Goal: Information Seeking & Learning: Learn about a topic

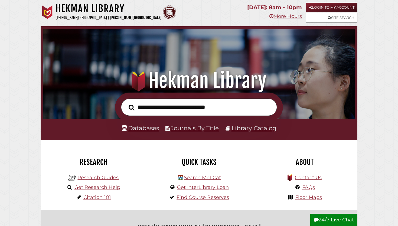
scroll to position [103, 309]
click at [323, 2] on nav "Hekman Library Calvin University | Calvin Theological Seminary .cls-1 { fill: #…" at bounding box center [199, 13] width 317 height 26
click at [323, 5] on link "Login to My Account" at bounding box center [331, 7] width 51 height 9
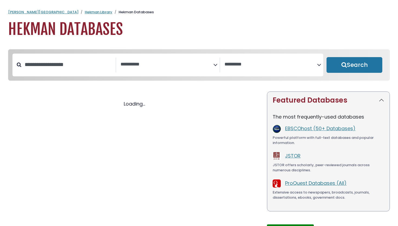
select select "Database Subject Filter"
select select "Database Vendors Filter"
select select "Database Subject Filter"
select select "Database Vendors Filter"
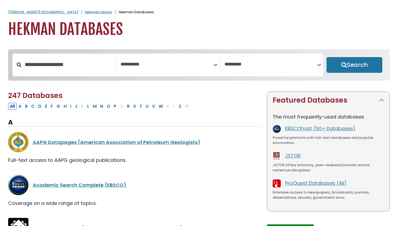
click at [214, 63] on icon "Search filters" at bounding box center [215, 64] width 4 height 8
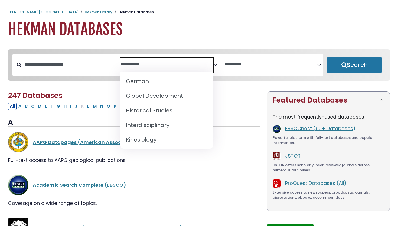
scroll to position [324, 0]
select select "*****"
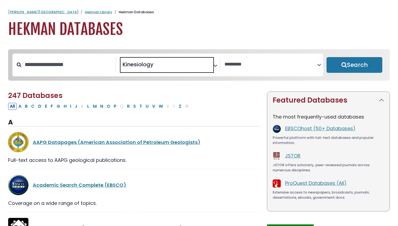
scroll to position [176, 0]
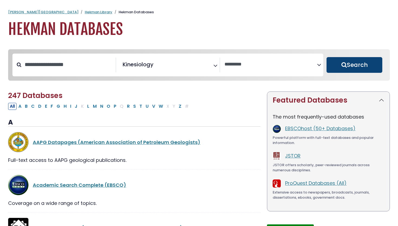
click at [357, 65] on button "Search" at bounding box center [355, 65] width 56 height 16
select select "Database Vendors Filter"
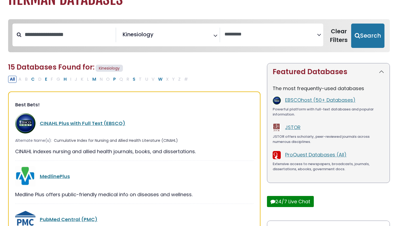
scroll to position [31, 0]
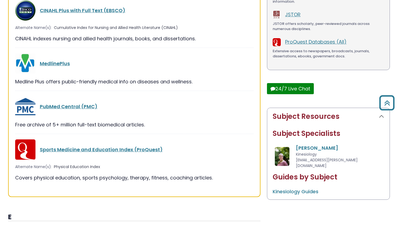
scroll to position [144, 0]
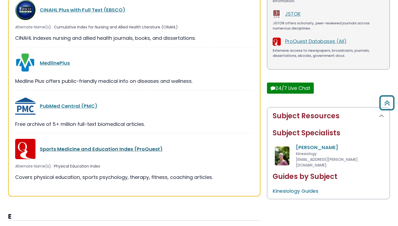
click at [124, 148] on link "Sports Medicine and Education Index (ProQuest)" at bounding box center [101, 149] width 123 height 7
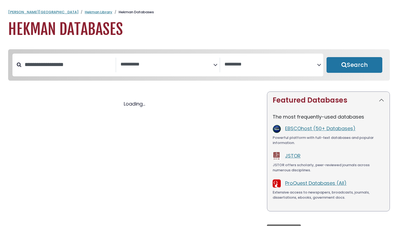
select select "Database Subject Filter"
select select "Database Vendors Filter"
select select "Database Subject Filter"
select select "Database Vendors Filter"
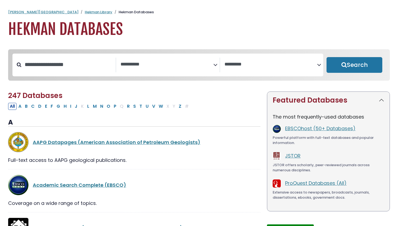
click at [216, 64] on icon "Search filters" at bounding box center [215, 64] width 4 height 8
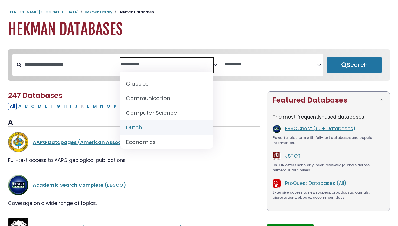
scroll to position [117, 0]
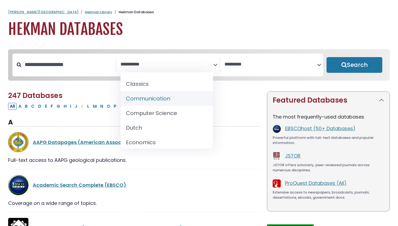
select select "*****"
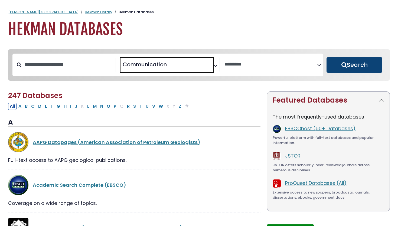
click at [366, 68] on button "Search" at bounding box center [355, 65] width 56 height 16
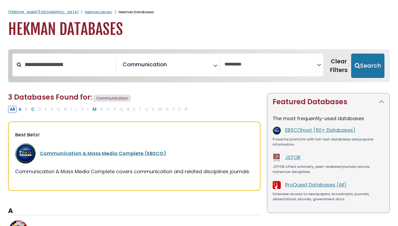
click at [214, 64] on icon "Search filters" at bounding box center [215, 65] width 4 height 8
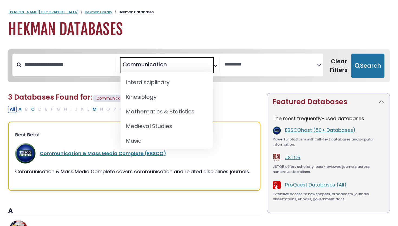
scroll to position [368, 0]
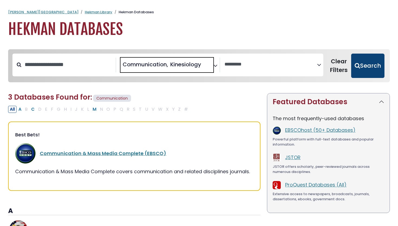
click at [377, 68] on button "Search" at bounding box center [367, 66] width 33 height 24
select select "Database Vendors Filter"
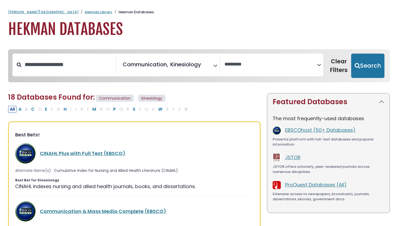
click at [215, 65] on icon "Search filters" at bounding box center [215, 65] width 4 height 8
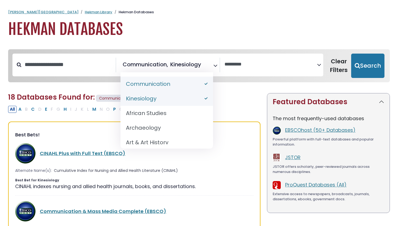
select select "*****"
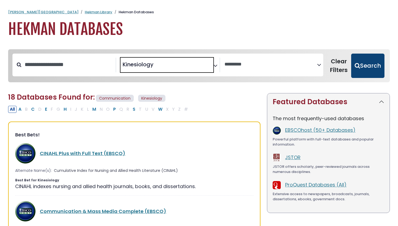
click at [369, 70] on button "Search" at bounding box center [367, 66] width 33 height 24
select select "Database Vendors Filter"
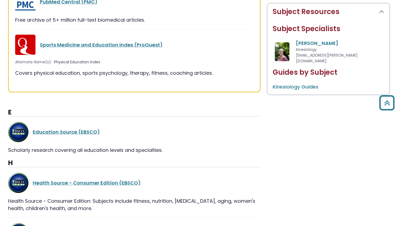
scroll to position [249, 0]
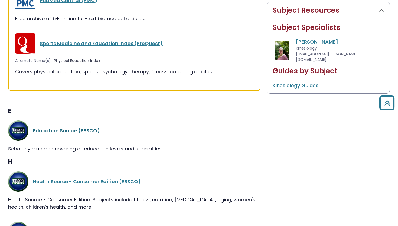
click at [82, 134] on link "Education Source (EBSCO)" at bounding box center [66, 130] width 67 height 7
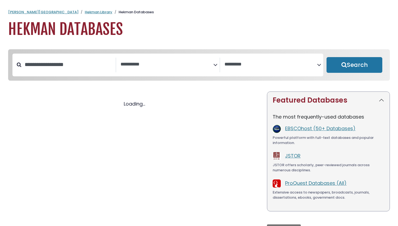
select select "Database Subject Filter"
select select "Database Vendors Filter"
select select "Database Subject Filter"
select select "Database Vendors Filter"
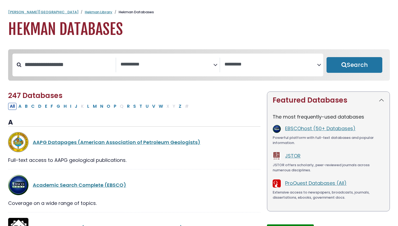
click at [216, 65] on icon "Search filters" at bounding box center [215, 64] width 4 height 8
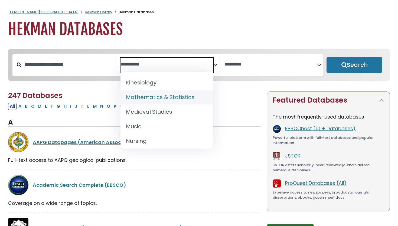
scroll to position [372, 0]
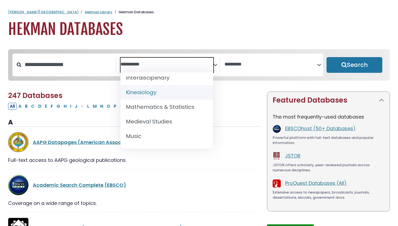
select select "*****"
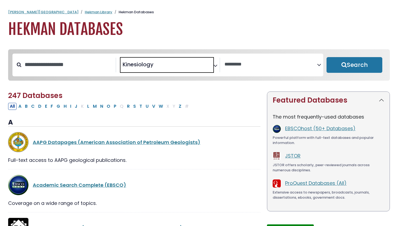
scroll to position [176, 0]
click at [353, 66] on button "Search" at bounding box center [355, 65] width 56 height 16
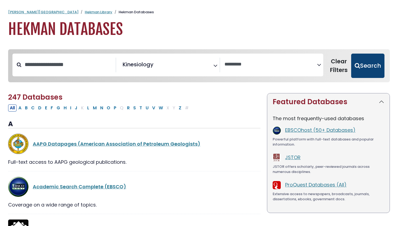
select select "Database Vendors Filter"
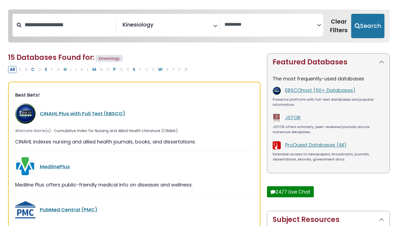
scroll to position [41, 0]
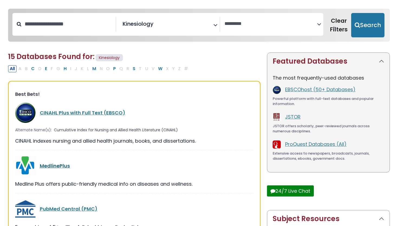
click at [61, 166] on link "MedlinePlus" at bounding box center [55, 165] width 30 height 7
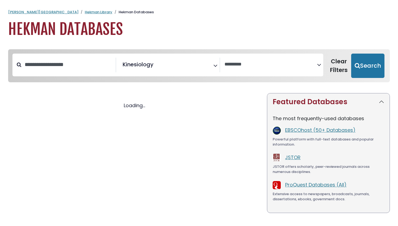
select select "Database Vendors Filter"
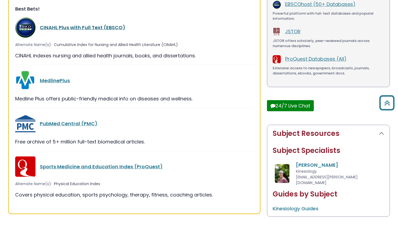
scroll to position [128, 0]
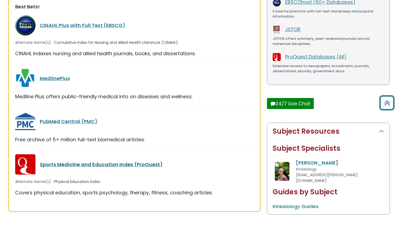
click at [94, 164] on link "Sports Medicine and Education Index (ProQuest)" at bounding box center [101, 164] width 123 height 7
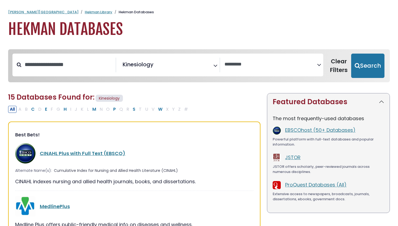
select select "Database Vendors Filter"
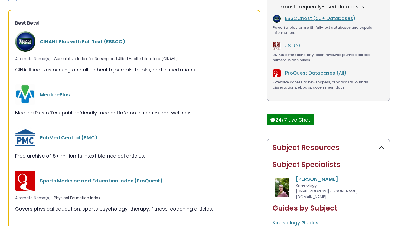
scroll to position [176, 0]
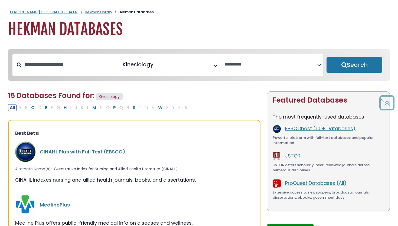
select select "Database Subject Filter"
select select "Database Vendors Filter"
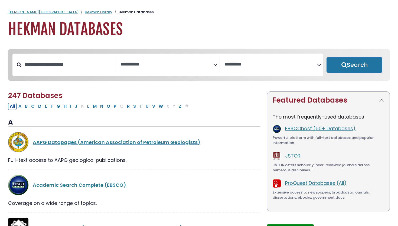
click at [83, 108] on div "All A B C D E F G H I J K L M N O P Q R S T U V W X Y Z #" at bounding box center [99, 106] width 183 height 7
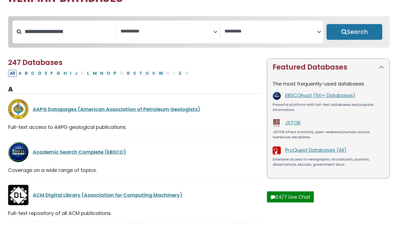
scroll to position [35, 0]
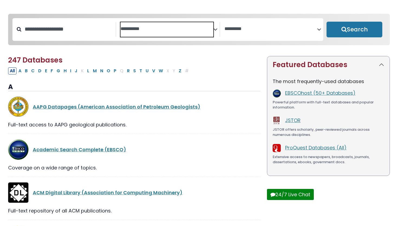
click at [213, 28] on textarea "Search" at bounding box center [166, 29] width 93 height 6
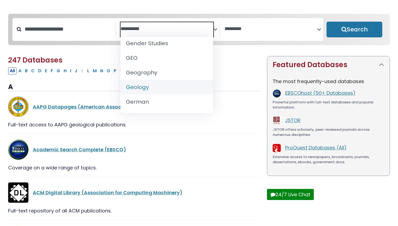
scroll to position [333, 0]
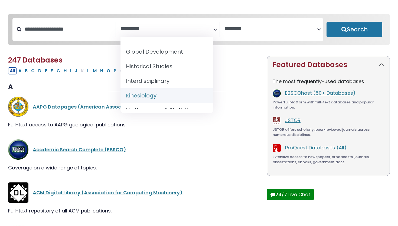
select select "*****"
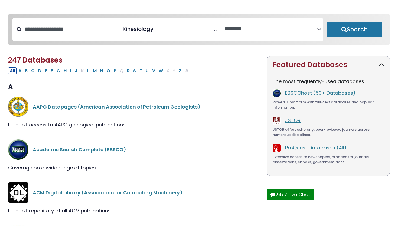
click at [321, 28] on div "**********" at bounding box center [273, 29] width 99 height 15
click at [319, 28] on icon "Search filters" at bounding box center [319, 28] width 4 height 8
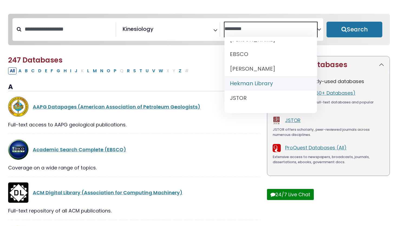
scroll to position [0, 0]
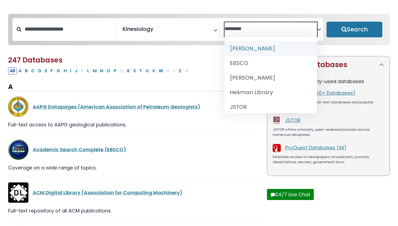
click at [318, 31] on icon "Search filters" at bounding box center [319, 28] width 4 height 8
click at [354, 27] on button "Search" at bounding box center [355, 30] width 56 height 16
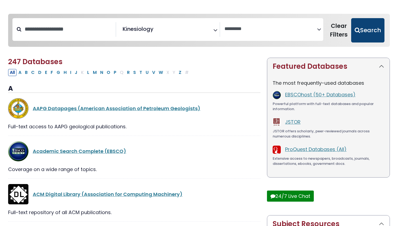
select select "Database Vendors Filter"
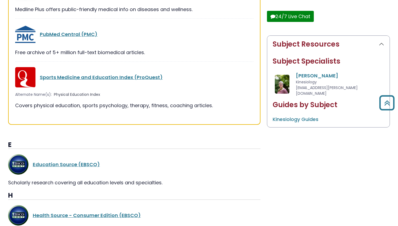
scroll to position [213, 0]
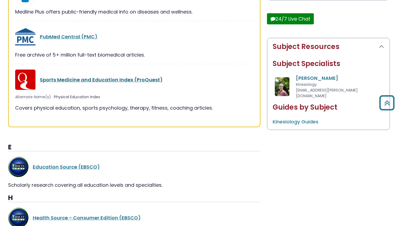
click at [119, 79] on link "Sports Medicine and Education Index (ProQuest)" at bounding box center [101, 79] width 123 height 7
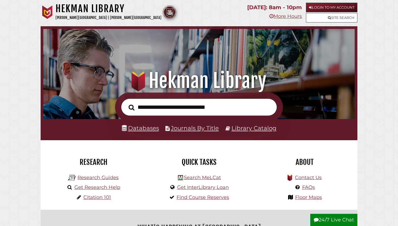
scroll to position [103, 309]
type input "**********"
click at [126, 103] on button "Search" at bounding box center [131, 107] width 11 height 9
